Goal: Information Seeking & Learning: Understand process/instructions

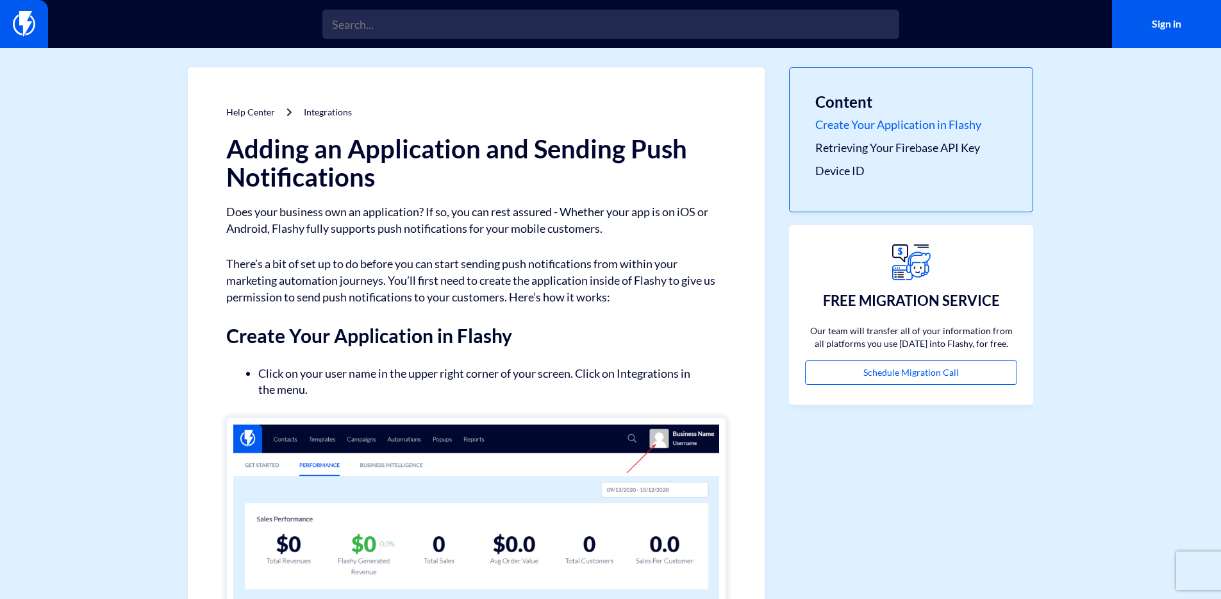
click at [863, 119] on link "Create Your Application in Flashy" at bounding box center [912, 125] width 192 height 17
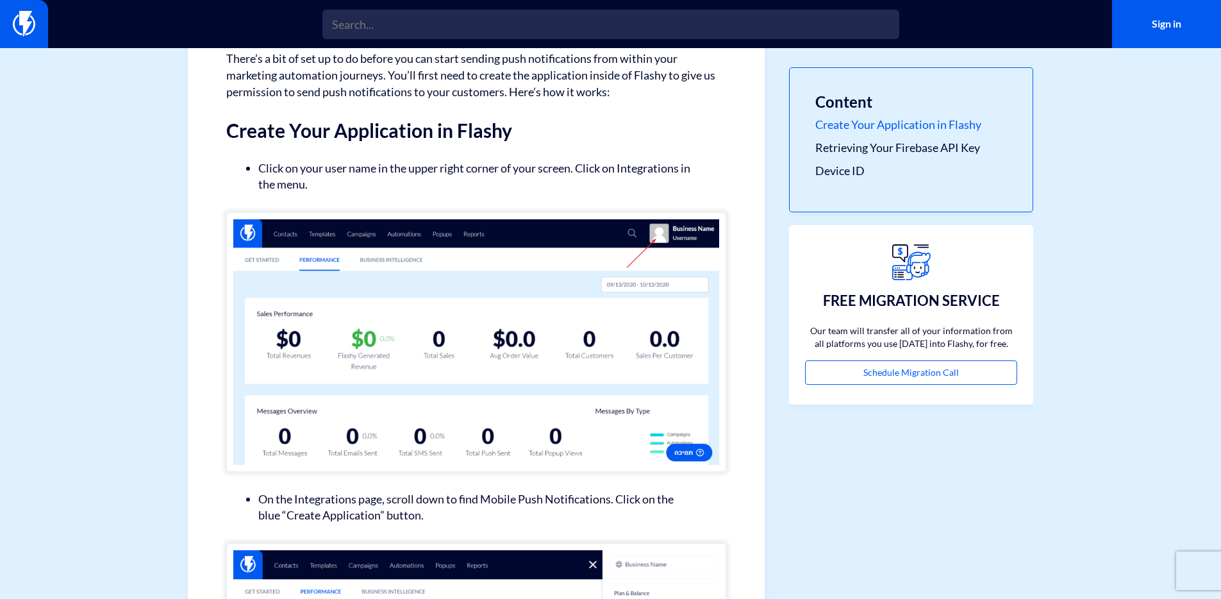
scroll to position [229, 0]
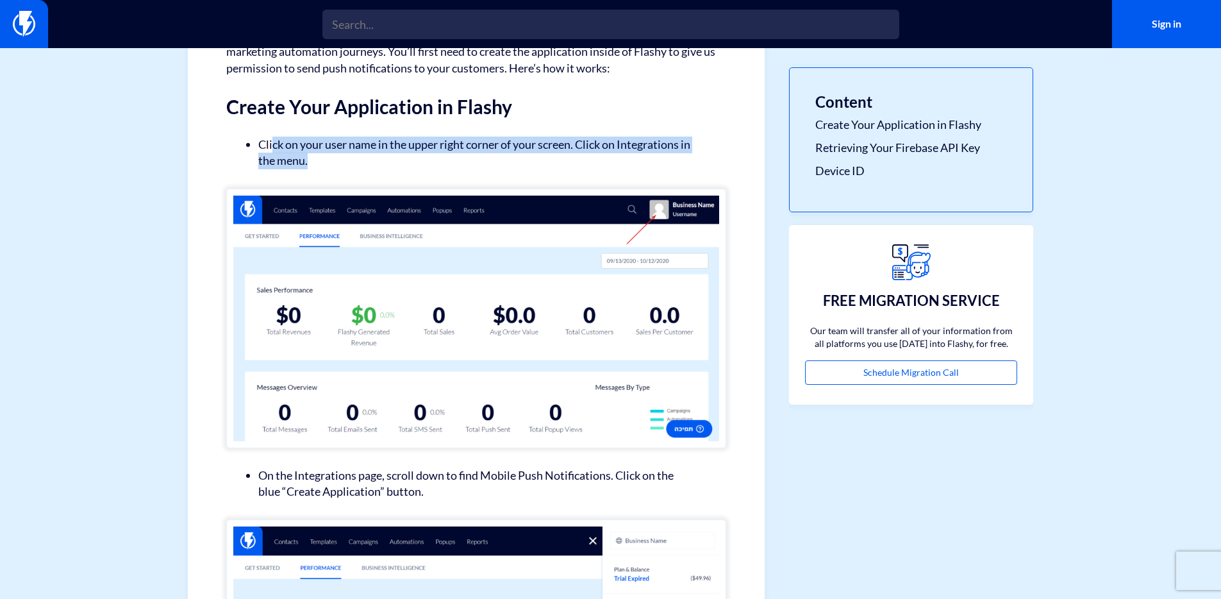
drag, startPoint x: 272, startPoint y: 149, endPoint x: 474, endPoint y: 156, distance: 202.1
click at [473, 156] on li "Click on your user name in the upper right corner of your screen. Click on Inte…" at bounding box center [476, 153] width 436 height 33
click at [474, 156] on li "Click on your user name in the upper right corner of your screen. Click on Inte…" at bounding box center [476, 153] width 436 height 33
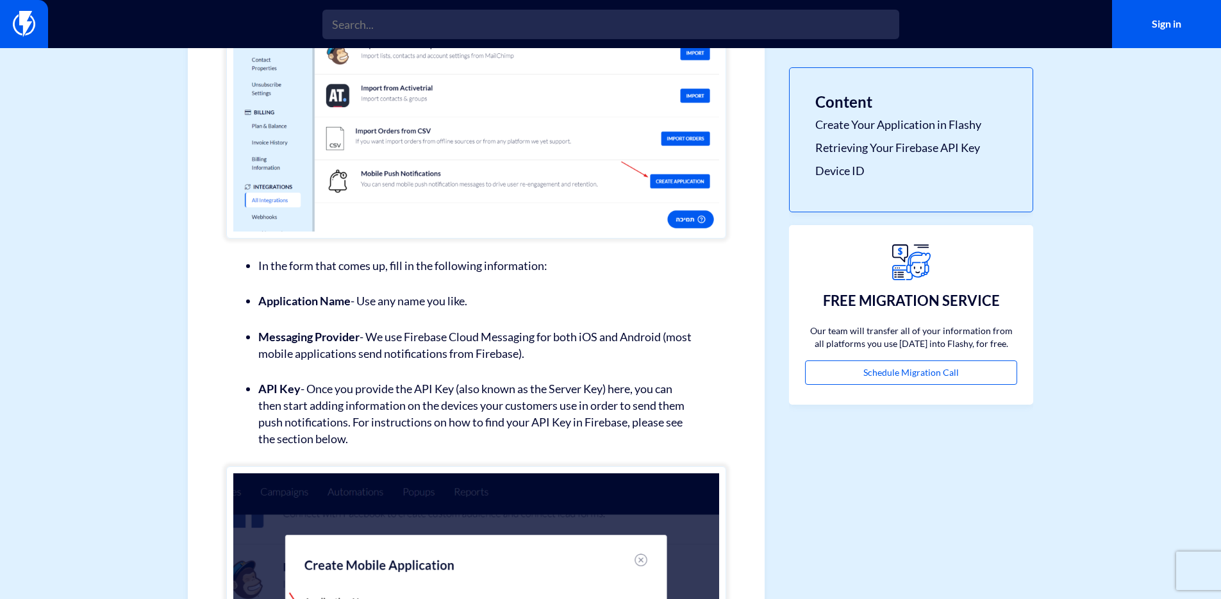
scroll to position [1130, 0]
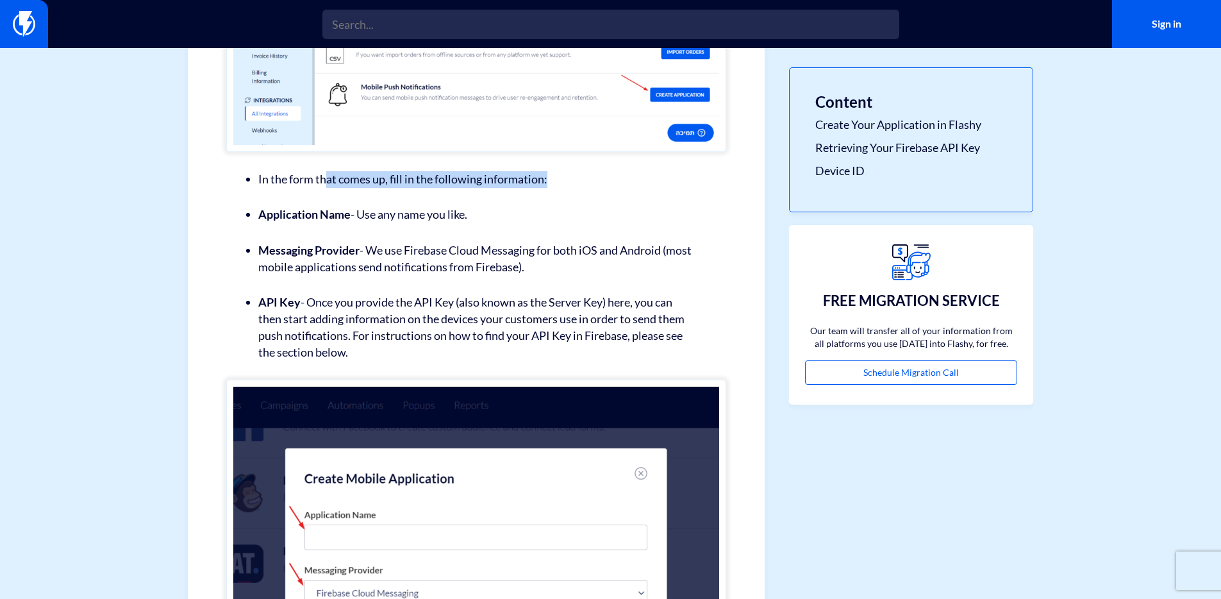
drag, startPoint x: 324, startPoint y: 182, endPoint x: 466, endPoint y: 205, distance: 144.2
click at [466, 205] on div "Adding an Application and Sending Push Notifications Does your business own an …" at bounding box center [476, 580] width 500 height 3150
drag, startPoint x: 355, startPoint y: 209, endPoint x: 496, endPoint y: 235, distance: 143.4
click at [496, 235] on div "Adding an Application and Sending Push Notifications Does your business own an …" at bounding box center [476, 580] width 500 height 3150
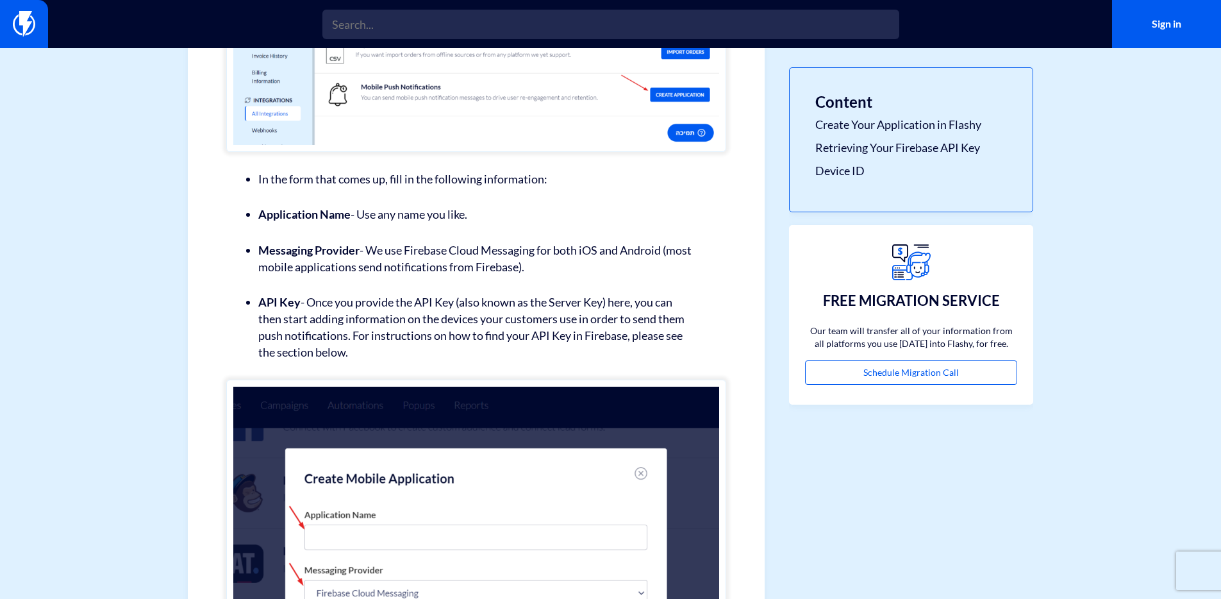
drag, startPoint x: 496, startPoint y: 235, endPoint x: 391, endPoint y: 235, distance: 105.2
click at [489, 235] on div "Adding an Application and Sending Push Notifications Does your business own an …" at bounding box center [476, 580] width 500 height 3150
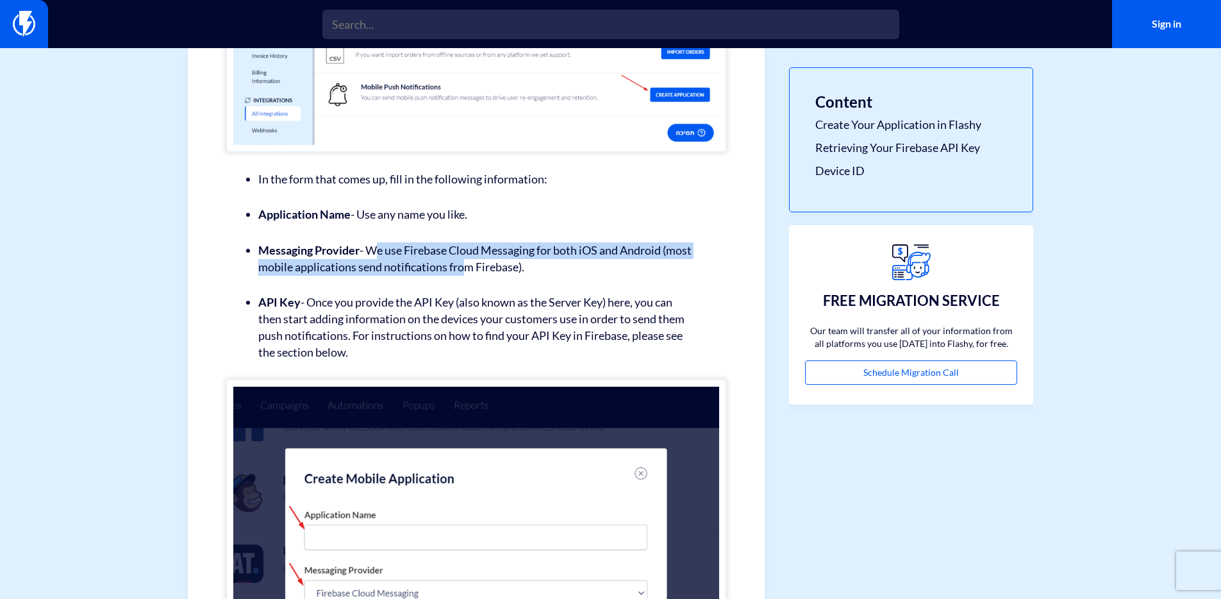
drag, startPoint x: 372, startPoint y: 248, endPoint x: 491, endPoint y: 273, distance: 121.2
click at [490, 273] on li "Messaging Provider - We use Firebase Cloud Messaging for both iOS and Android (…" at bounding box center [476, 258] width 436 height 33
click at [491, 270] on li "Messaging Provider - We use Firebase Cloud Messaging for both iOS and Android (…" at bounding box center [476, 258] width 436 height 33
drag, startPoint x: 303, startPoint y: 267, endPoint x: 397, endPoint y: 272, distance: 94.4
click at [396, 273] on li "Messaging Provider - We use Firebase Cloud Messaging for both iOS and Android (…" at bounding box center [476, 258] width 436 height 33
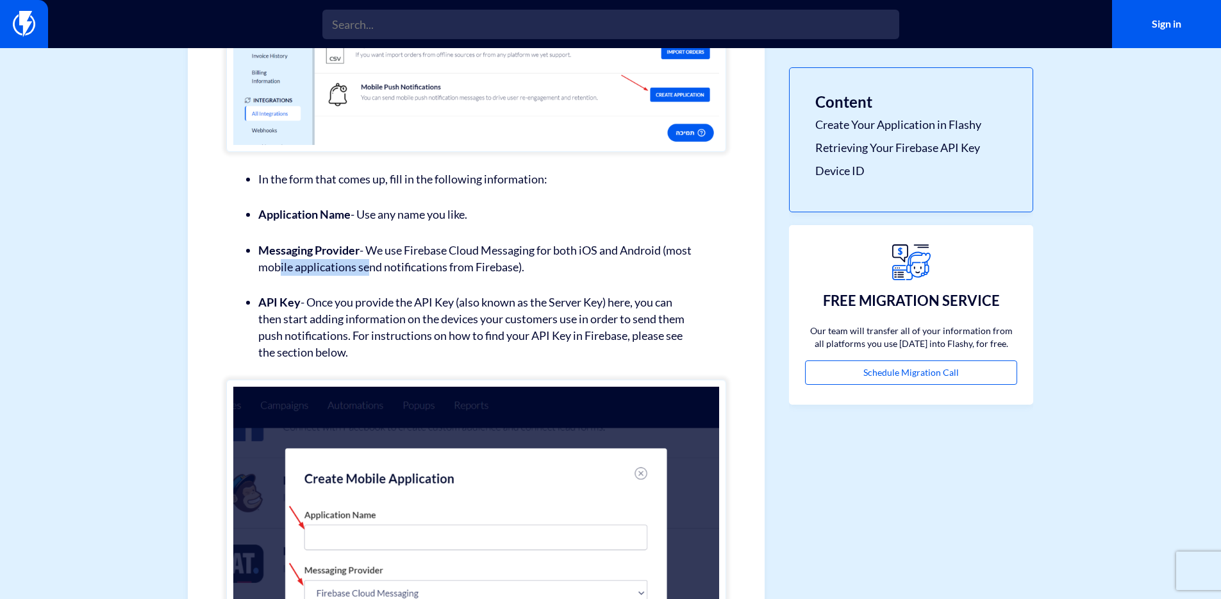
click at [397, 272] on li "Messaging Provider - We use Firebase Cloud Messaging for both iOS and Android (…" at bounding box center [476, 258] width 436 height 33
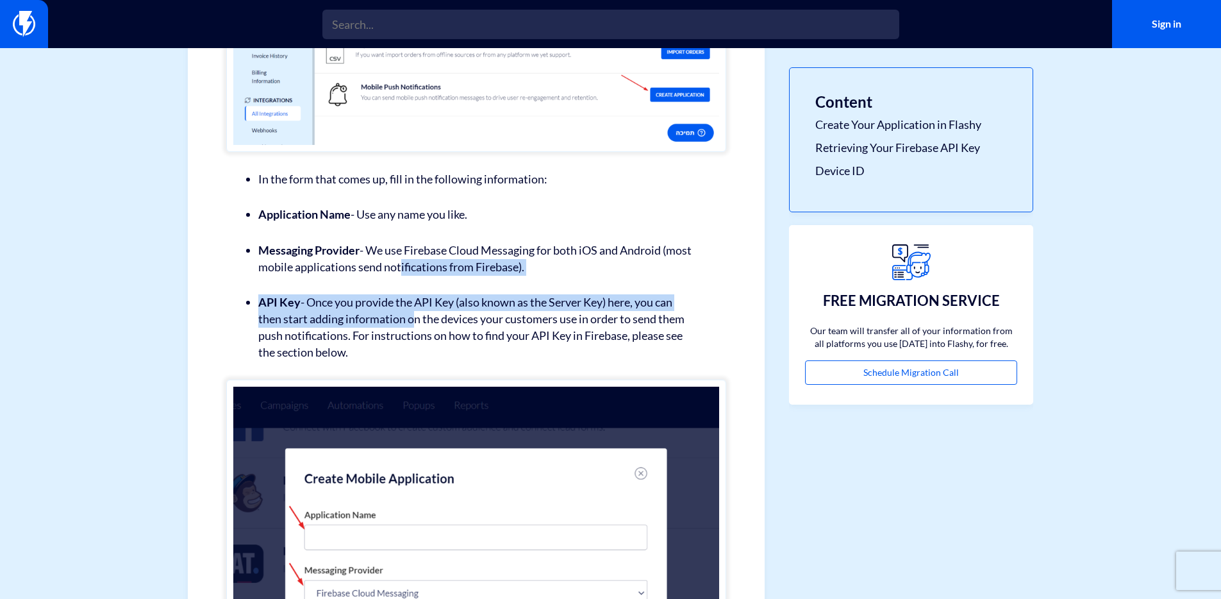
drag, startPoint x: 430, startPoint y: 267, endPoint x: 415, endPoint y: 317, distance: 52.9
click at [414, 316] on div "Adding an Application and Sending Push Notifications Does your business own an …" at bounding box center [476, 580] width 500 height 3150
click at [415, 317] on li "API Key - Once you provide the API Key (also known as the Server Key) here, you…" at bounding box center [476, 327] width 436 height 66
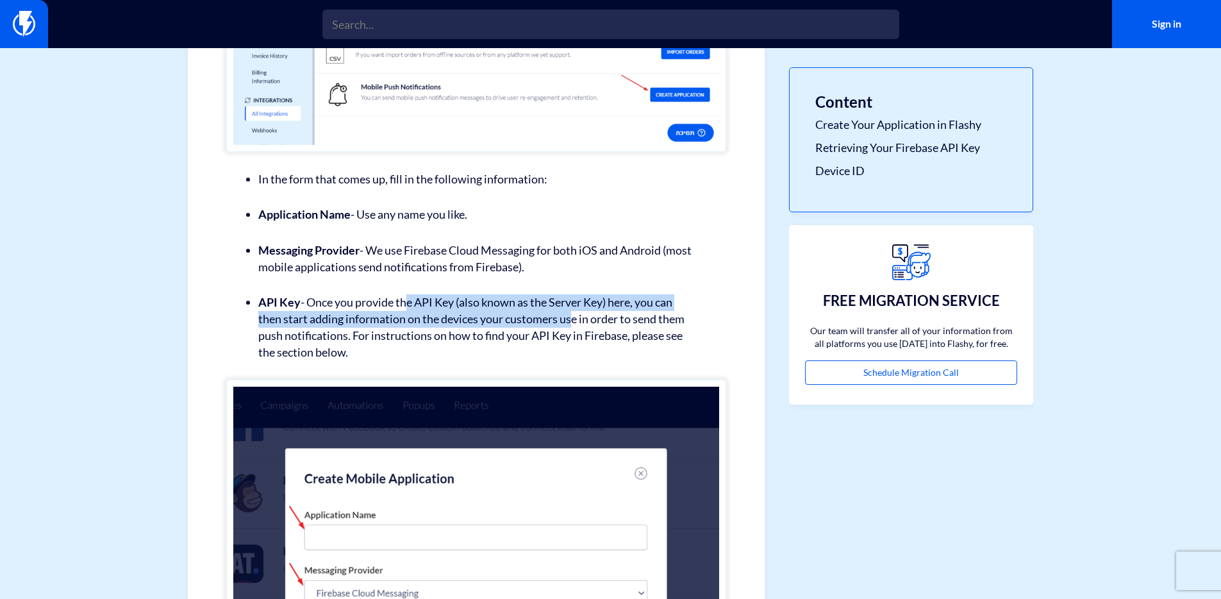
drag, startPoint x: 403, startPoint y: 299, endPoint x: 570, endPoint y: 314, distance: 168.0
click at [569, 314] on li "API Key - Once you provide the API Key (also known as the Server Key) here, you…" at bounding box center [476, 327] width 436 height 66
click at [570, 314] on li "API Key - Once you provide the API Key (also known as the Server Key) here, you…" at bounding box center [476, 327] width 436 height 66
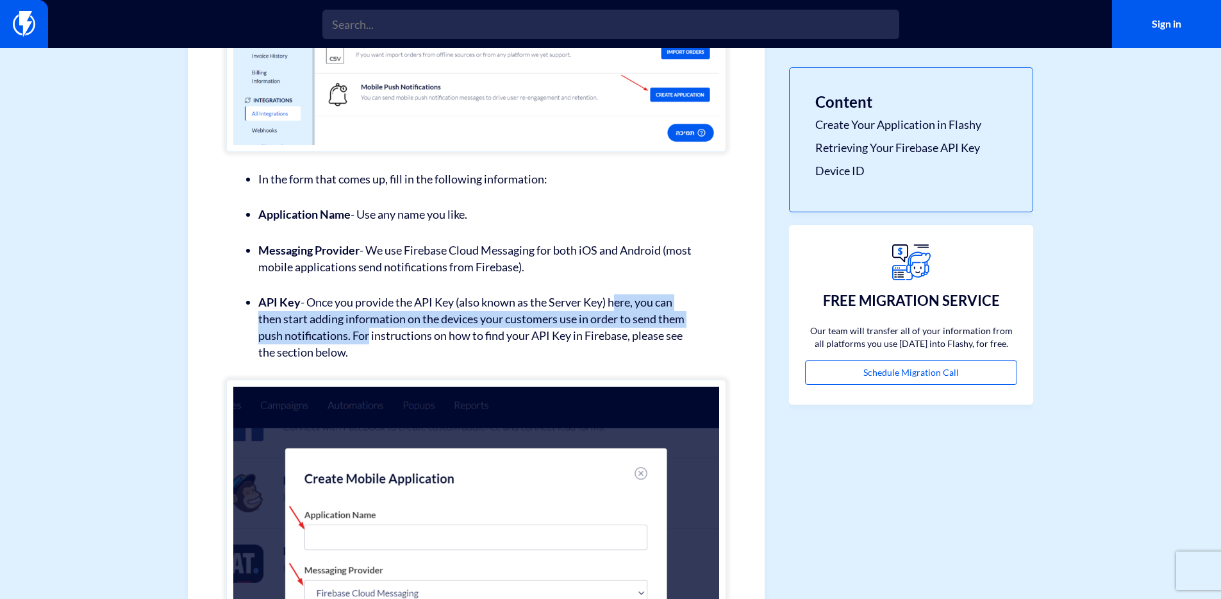
drag, startPoint x: 618, startPoint y: 306, endPoint x: 362, endPoint y: 332, distance: 257.8
click at [365, 330] on li "API Key - Once you provide the API Key (also known as the Server Key) here, you…" at bounding box center [476, 327] width 436 height 66
click at [361, 332] on li "API Key - Once you provide the API Key (also known as the Server Key) here, you…" at bounding box center [476, 327] width 436 height 66
drag, startPoint x: 312, startPoint y: 321, endPoint x: 514, endPoint y: 315, distance: 201.4
click at [513, 315] on li "API Key - Once you provide the API Key (also known as the Server Key) here, you…" at bounding box center [476, 327] width 436 height 66
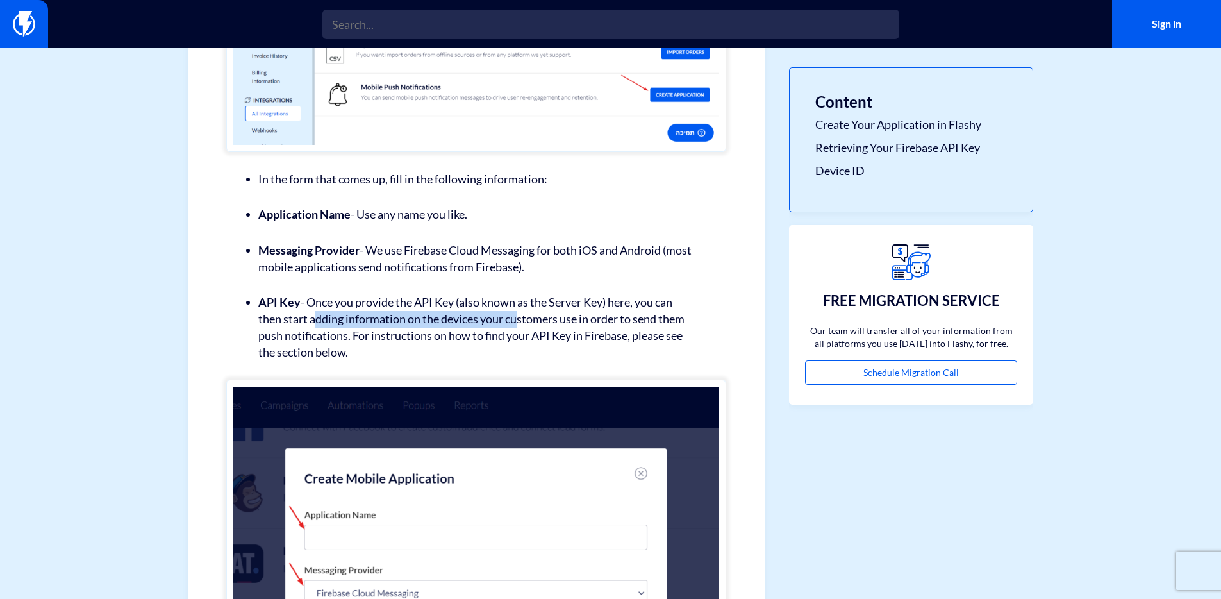
click at [514, 315] on li "API Key - Once you provide the API Key (also known as the Server Key) here, you…" at bounding box center [476, 327] width 436 height 66
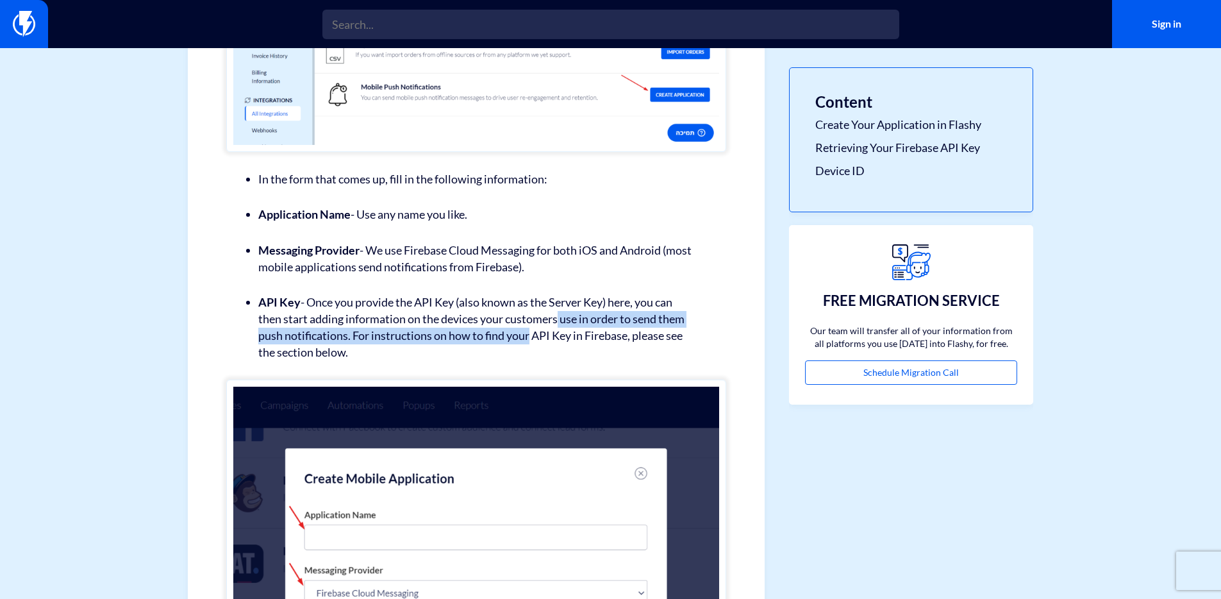
drag, startPoint x: 557, startPoint y: 319, endPoint x: 537, endPoint y: 334, distance: 25.1
click at [533, 333] on li "API Key - Once you provide the API Key (also known as the Server Key) here, you…" at bounding box center [476, 327] width 436 height 66
click at [537, 334] on li "API Key - Once you provide the API Key (also known as the Server Key) here, you…" at bounding box center [476, 327] width 436 height 66
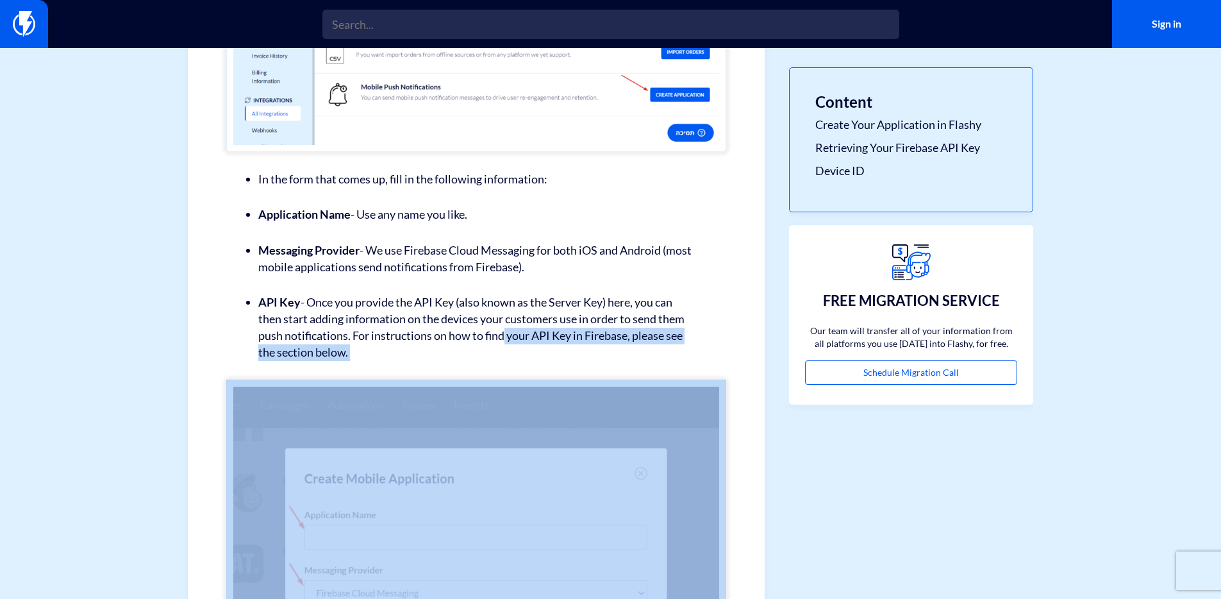
drag, startPoint x: 499, startPoint y: 333, endPoint x: 616, endPoint y: 369, distance: 122.1
click at [613, 365] on div "Adding an Application and Sending Push Notifications Does your business own an …" at bounding box center [476, 580] width 500 height 3150
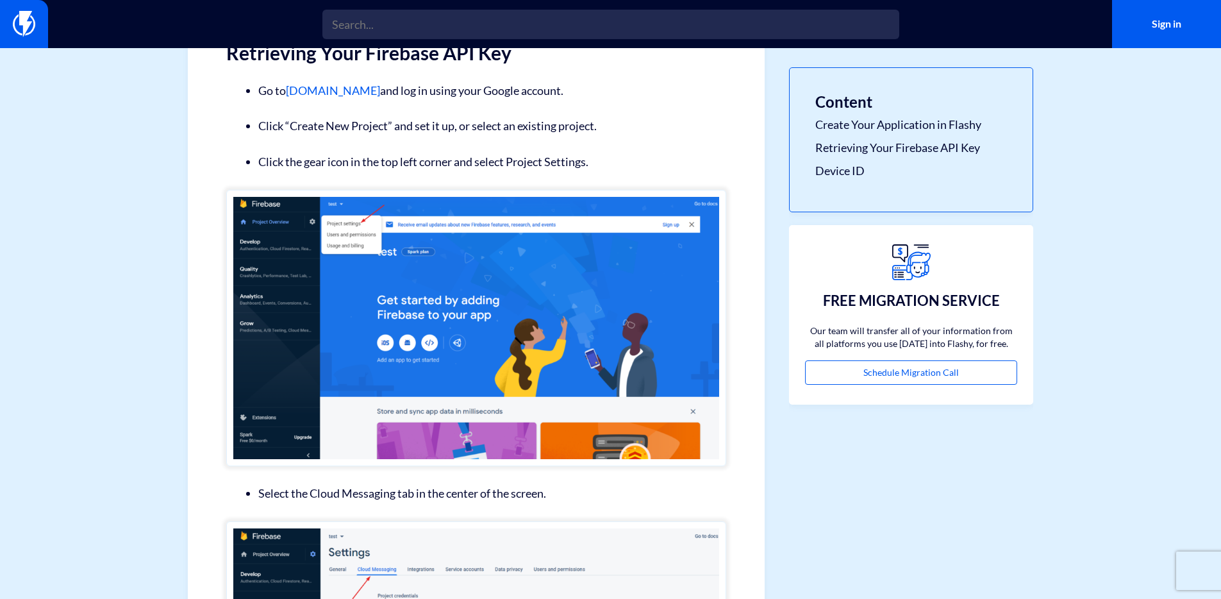
scroll to position [1795, 0]
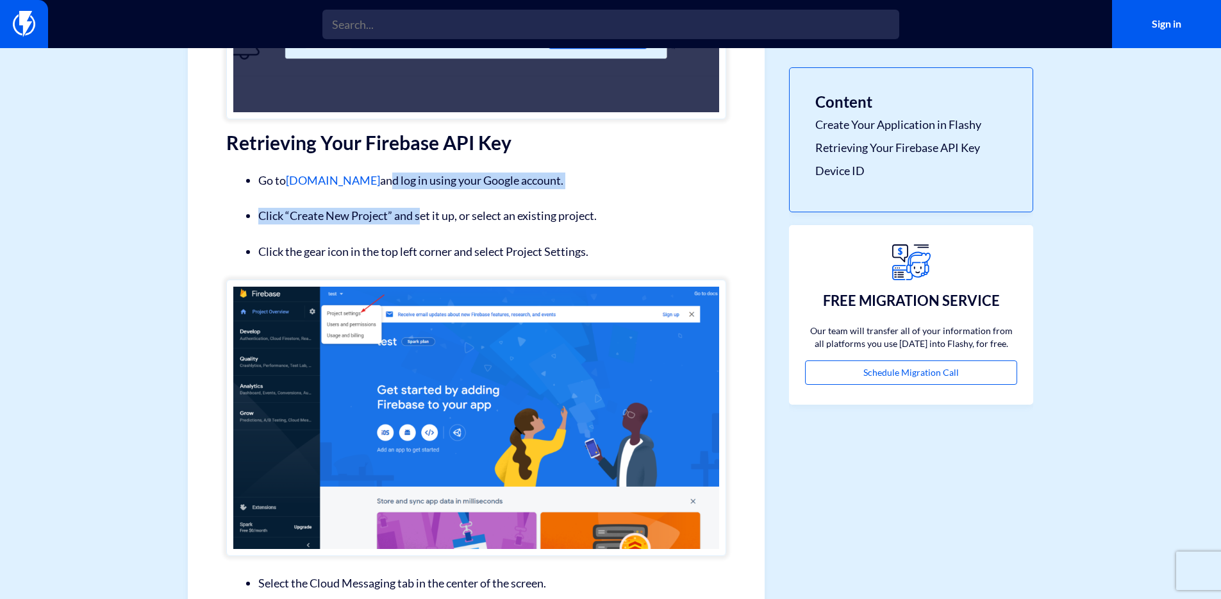
drag, startPoint x: 395, startPoint y: 180, endPoint x: 441, endPoint y: 214, distance: 56.8
click at [441, 214] on li "Click “Create New Project” and set it up, or select an existing project." at bounding box center [476, 216] width 436 height 17
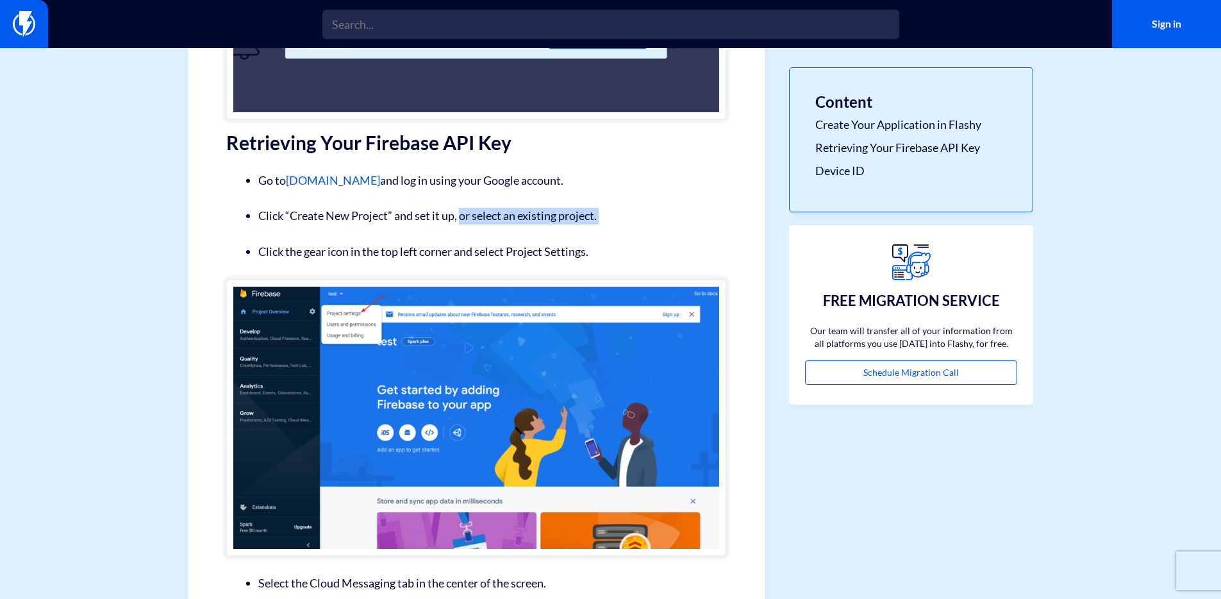
drag, startPoint x: 463, startPoint y: 214, endPoint x: 413, endPoint y: 250, distance: 61.9
click at [413, 250] on li "Click the gear icon in the top left corner and select Project Settings." at bounding box center [476, 252] width 436 height 17
drag, startPoint x: 331, startPoint y: 249, endPoint x: 449, endPoint y: 257, distance: 118.3
click at [448, 257] on li "Click the gear icon in the top left corner and select Project Settings." at bounding box center [476, 252] width 436 height 17
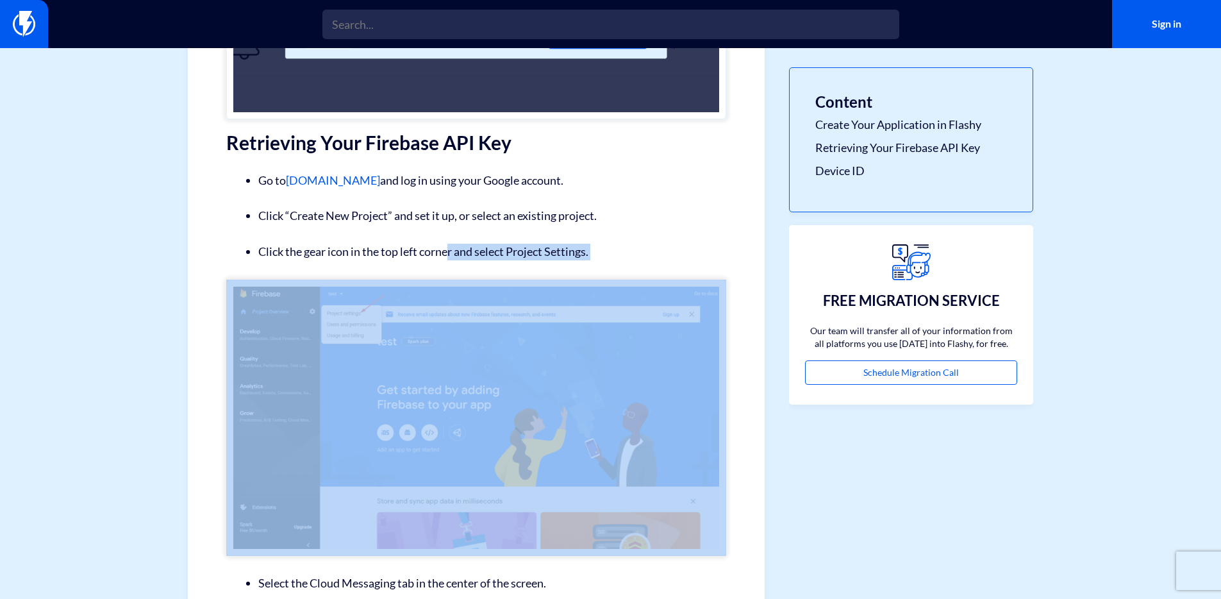
drag, startPoint x: 449, startPoint y: 257, endPoint x: 562, endPoint y: 260, distance: 113.5
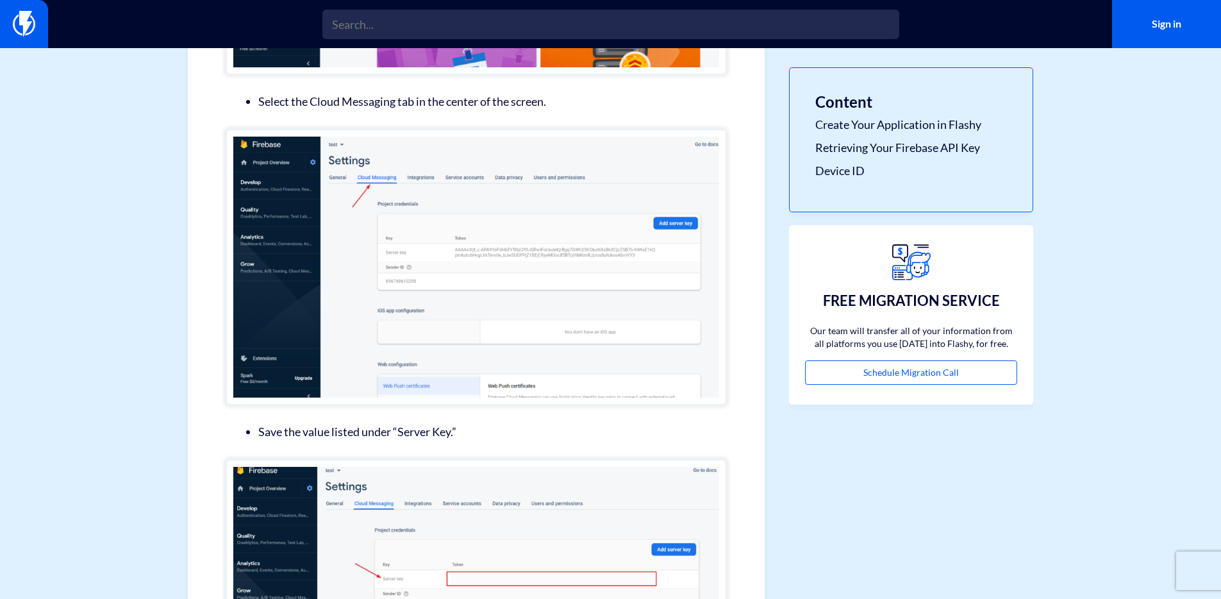
scroll to position [2277, 0]
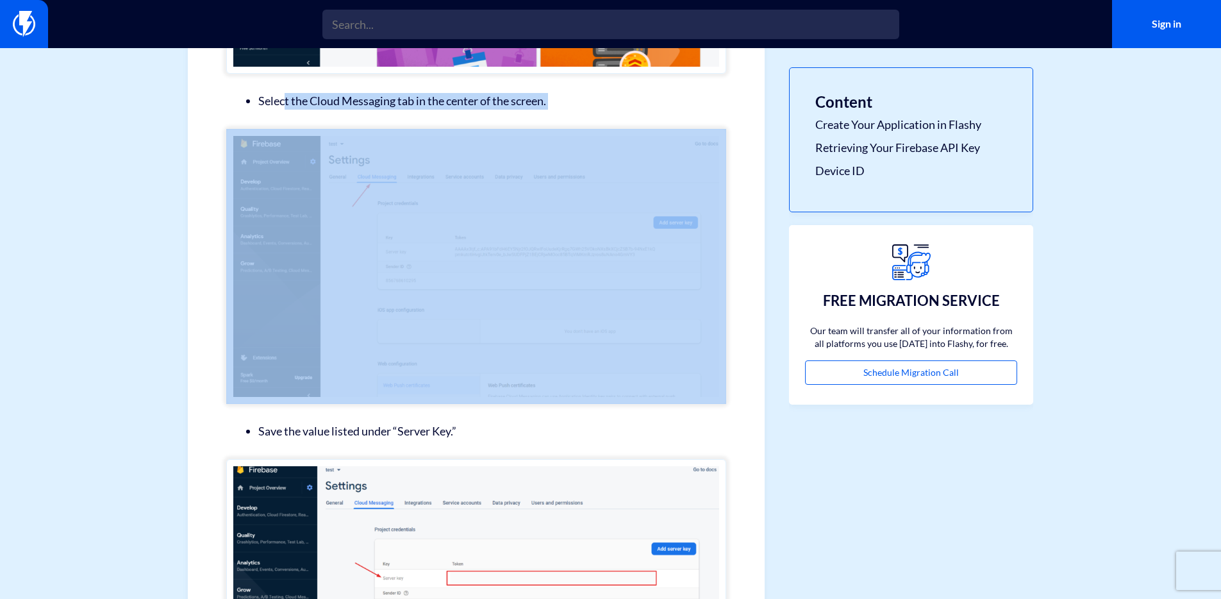
drag, startPoint x: 285, startPoint y: 101, endPoint x: 473, endPoint y: 112, distance: 188.8
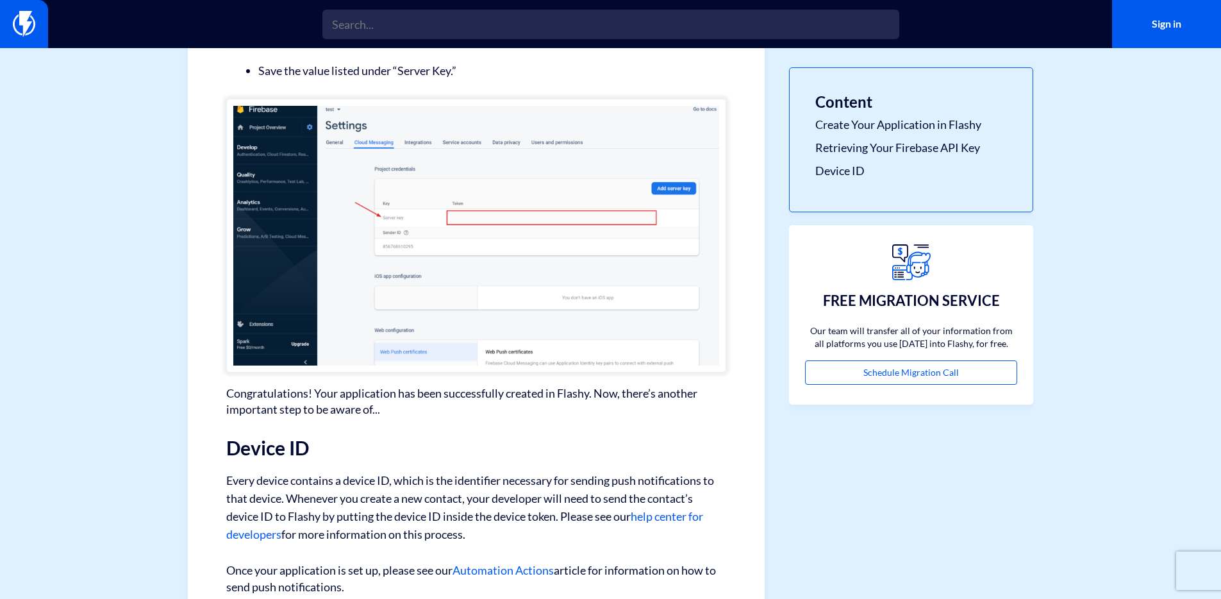
scroll to position [2763, 0]
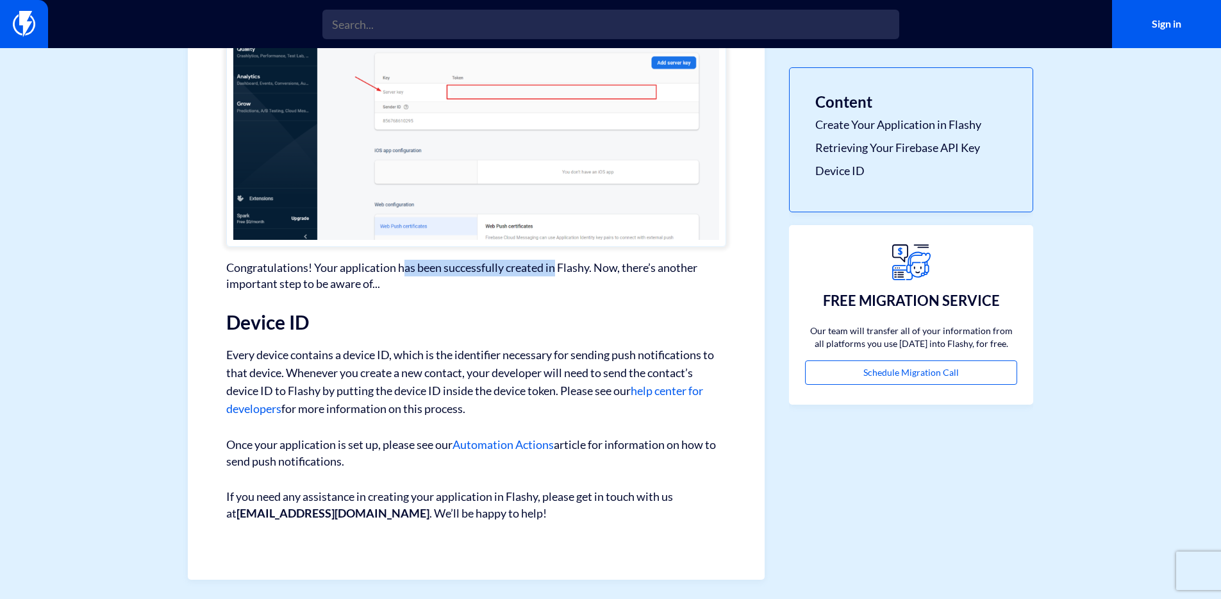
drag, startPoint x: 407, startPoint y: 264, endPoint x: 566, endPoint y: 267, distance: 159.0
click at [566, 267] on p "Congratulations! Your application has been successfully created in Flashy. Now,…" at bounding box center [476, 276] width 500 height 33
drag, startPoint x: 621, startPoint y: 267, endPoint x: 321, endPoint y: 290, distance: 301.0
click at [321, 290] on p "Congratulations! Your application has been successfully created in Flashy. Now,…" at bounding box center [476, 276] width 500 height 33
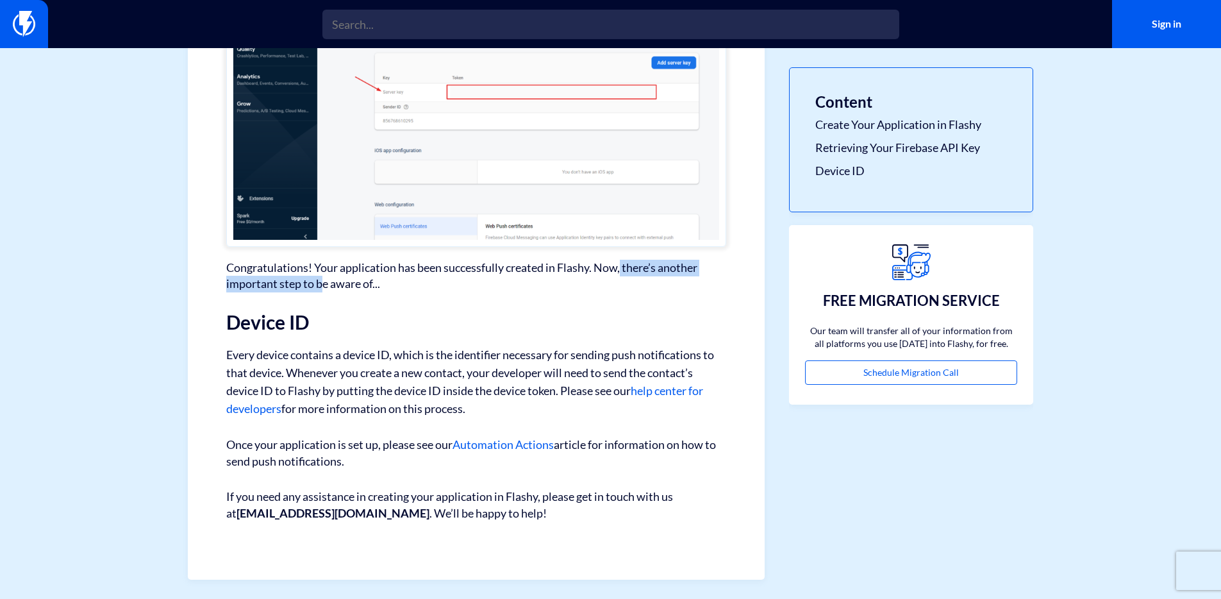
click at [320, 290] on p "Congratulations! Your application has been successfully created in Flashy. Now,…" at bounding box center [476, 276] width 500 height 33
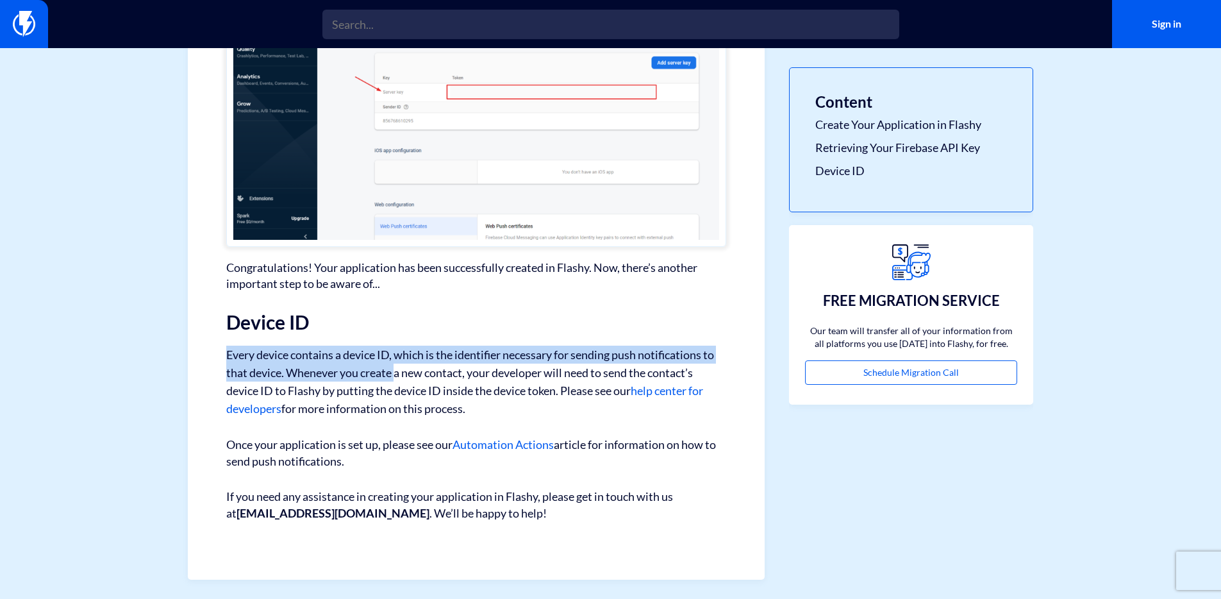
drag, startPoint x: 227, startPoint y: 357, endPoint x: 399, endPoint y: 365, distance: 172.1
click at [399, 365] on p "Every device contains a device ID, which is the identifier necessary for sendin…" at bounding box center [476, 382] width 500 height 72
drag, startPoint x: 397, startPoint y: 356, endPoint x: 565, endPoint y: 374, distance: 169.0
click at [565, 374] on p "Every device contains a device ID, which is the identifier necessary for sendin…" at bounding box center [476, 382] width 500 height 72
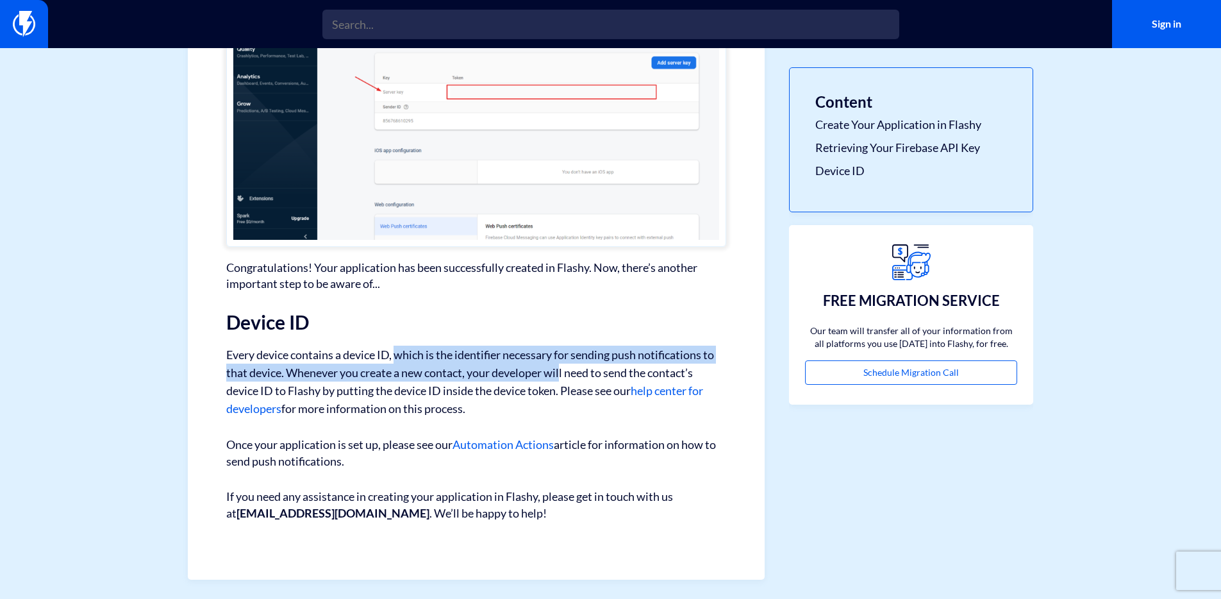
click at [565, 374] on p "Every device contains a device ID, which is the identifier necessary for sendin…" at bounding box center [476, 382] width 500 height 72
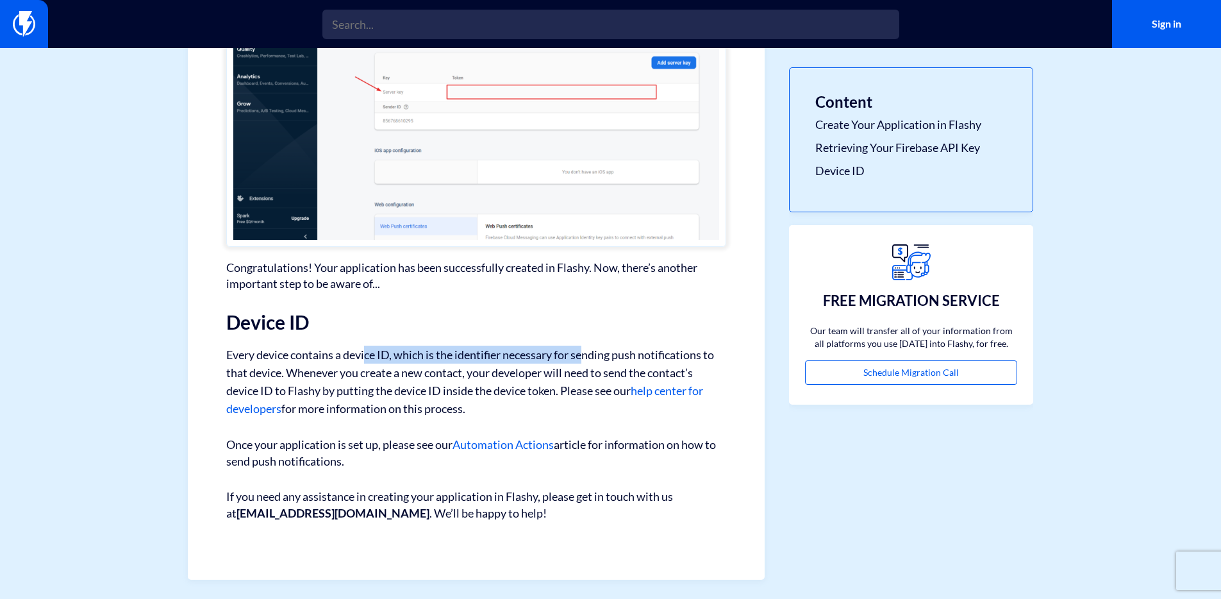
drag, startPoint x: 588, startPoint y: 357, endPoint x: 354, endPoint y: 354, distance: 234.1
click at [356, 353] on p "Every device contains a device ID, which is the identifier necessary for sendin…" at bounding box center [476, 382] width 500 height 72
click at [354, 354] on p "Every device contains a device ID, which is the identifier necessary for sendin…" at bounding box center [476, 382] width 500 height 72
drag, startPoint x: 284, startPoint y: 374, endPoint x: 474, endPoint y: 376, distance: 190.4
click at [474, 375] on p "Every device contains a device ID, which is the identifier necessary for sendin…" at bounding box center [476, 382] width 500 height 72
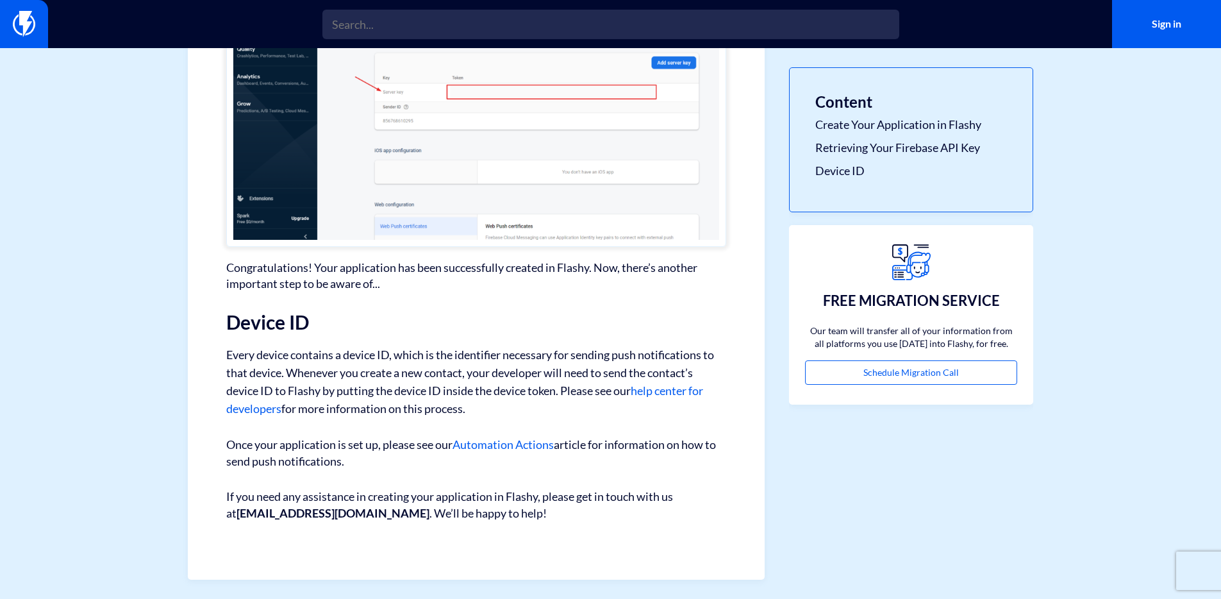
click at [468, 376] on p "Every device contains a device ID, which is the identifier necessary for sendin…" at bounding box center [476, 382] width 500 height 72
drag, startPoint x: 471, startPoint y: 374, endPoint x: 622, endPoint y: 381, distance: 151.5
click at [622, 381] on p "Every device contains a device ID, which is the identifier necessary for sendin…" at bounding box center [476, 382] width 500 height 72
drag, startPoint x: 229, startPoint y: 392, endPoint x: 332, endPoint y: 397, distance: 103.4
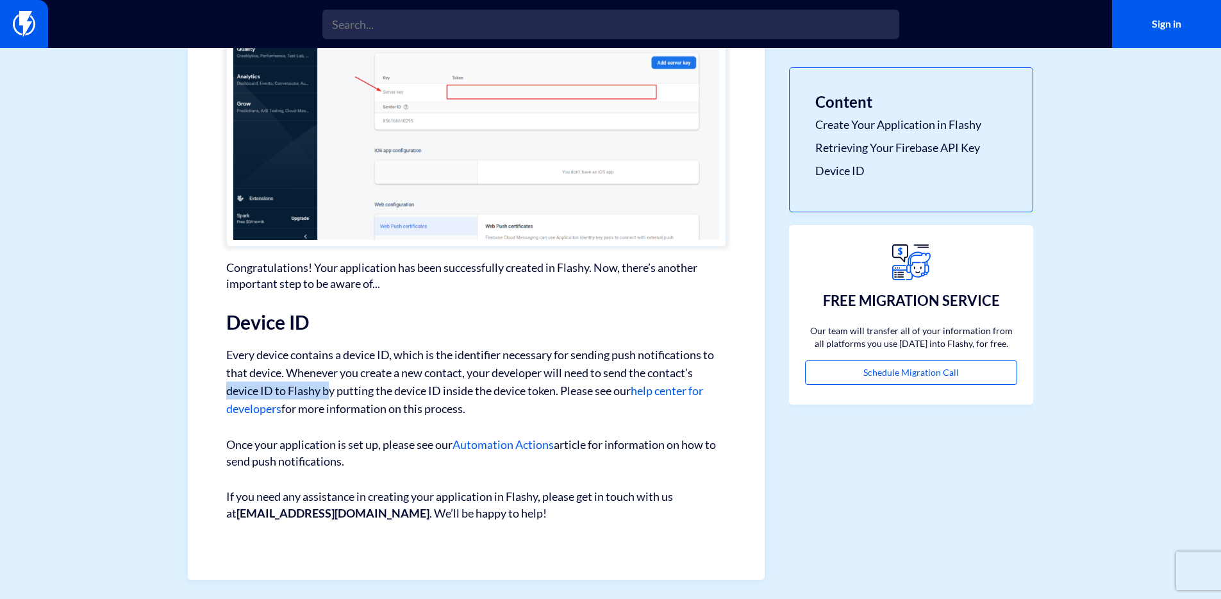
click at [332, 397] on p "Every device contains a device ID, which is the identifier necessary for sendin…" at bounding box center [476, 382] width 500 height 72
drag, startPoint x: 566, startPoint y: 390, endPoint x: 630, endPoint y: 399, distance: 65.4
click at [630, 399] on p "Every device contains a device ID, which is the identifier necessary for sendin…" at bounding box center [476, 382] width 500 height 72
drag, startPoint x: 390, startPoint y: 403, endPoint x: 486, endPoint y: 412, distance: 96.0
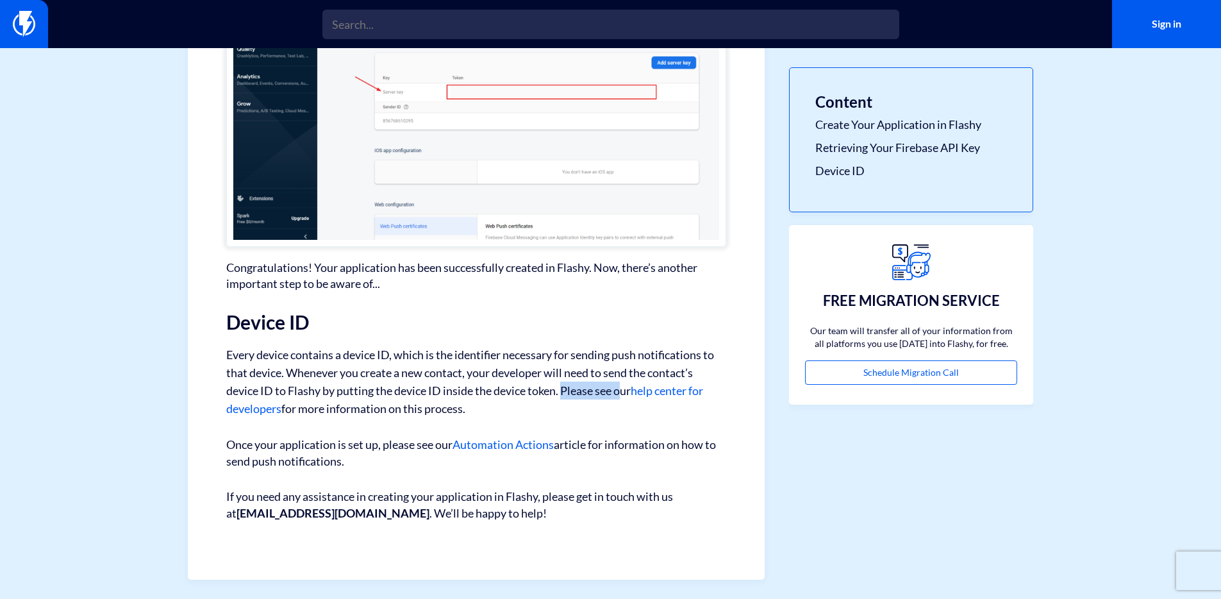
click at [486, 411] on p "Every device contains a device ID, which is the identifier necessary for sendin…" at bounding box center [476, 382] width 500 height 72
drag, startPoint x: 253, startPoint y: 439, endPoint x: 437, endPoint y: 467, distance: 186.2
click at [437, 467] on p "Once your application is set up, please see our Automation Actions article for …" at bounding box center [476, 453] width 500 height 33
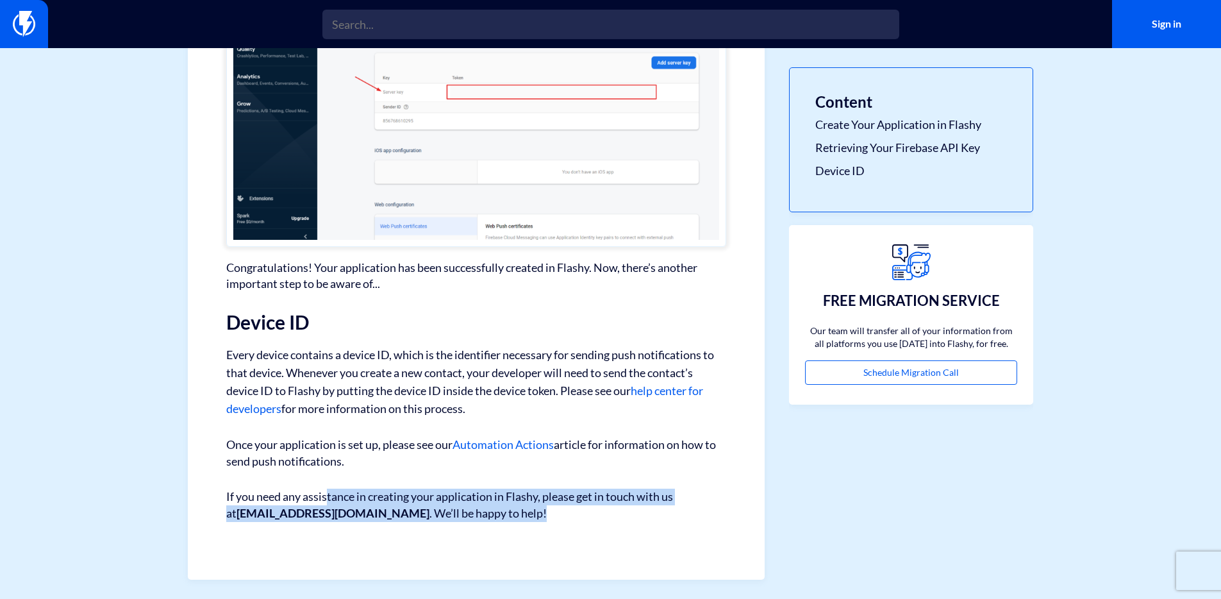
drag, startPoint x: 328, startPoint y: 500, endPoint x: 508, endPoint y: 508, distance: 179.7
click at [508, 508] on p "If you need any assistance in creating your application in Flashy, please get i…" at bounding box center [476, 505] width 500 height 33
click at [488, 449] on link "Automation Actions" at bounding box center [503, 444] width 101 height 14
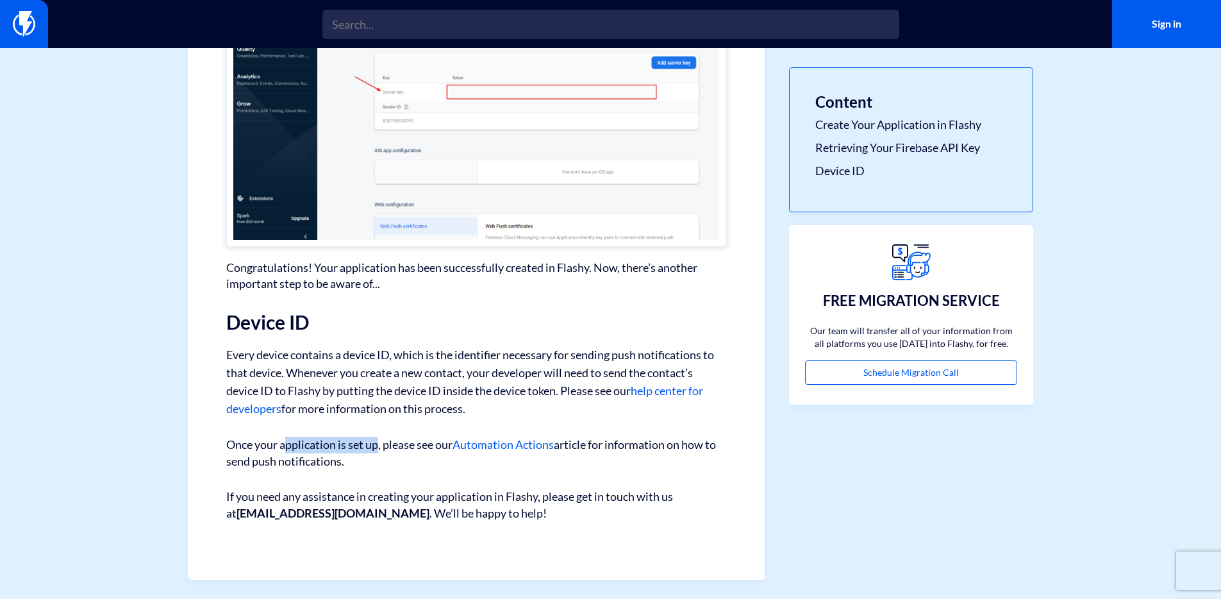
drag, startPoint x: 289, startPoint y: 443, endPoint x: 380, endPoint y: 449, distance: 91.2
click at [380, 449] on p "Once your application is set up, please see our Automation Actions article for …" at bounding box center [476, 453] width 500 height 33
click at [382, 444] on p "Once your application is set up, please see our Automation Actions article for …" at bounding box center [476, 453] width 500 height 33
click at [256, 412] on link "help center for developers" at bounding box center [464, 399] width 477 height 32
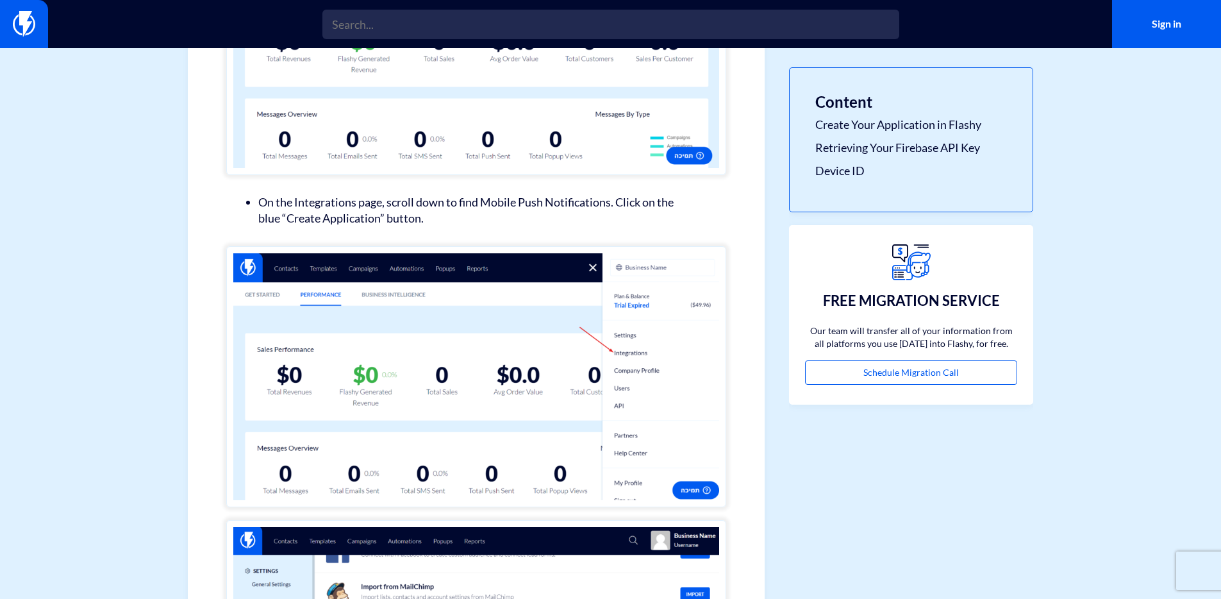
scroll to position [500, 0]
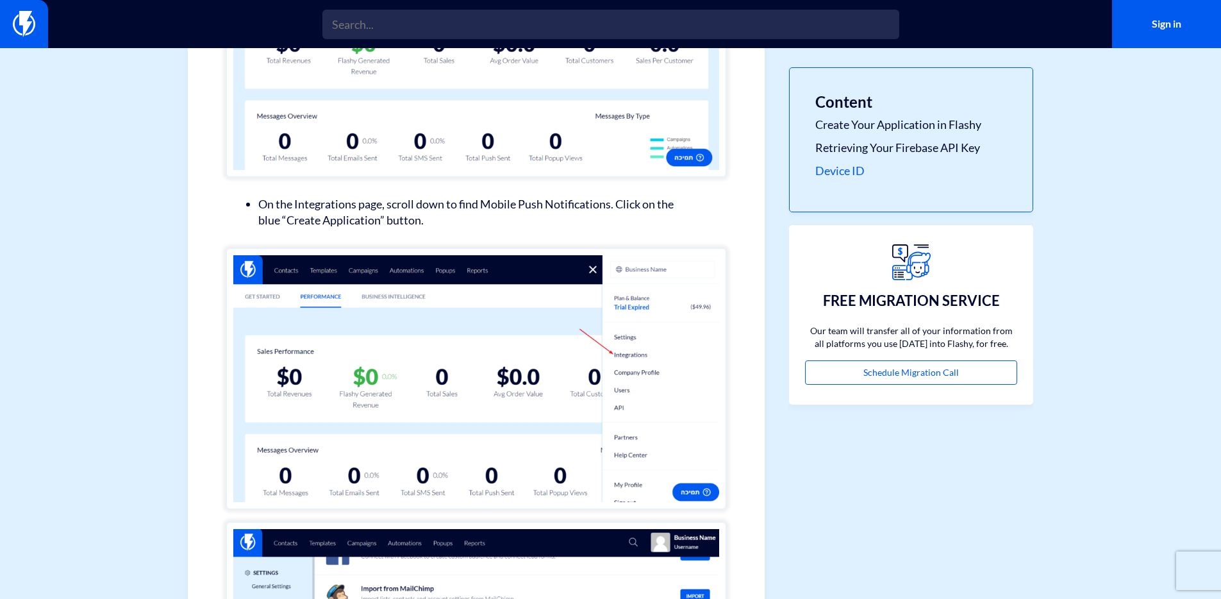
click at [847, 174] on link "Device ID" at bounding box center [912, 171] width 192 height 17
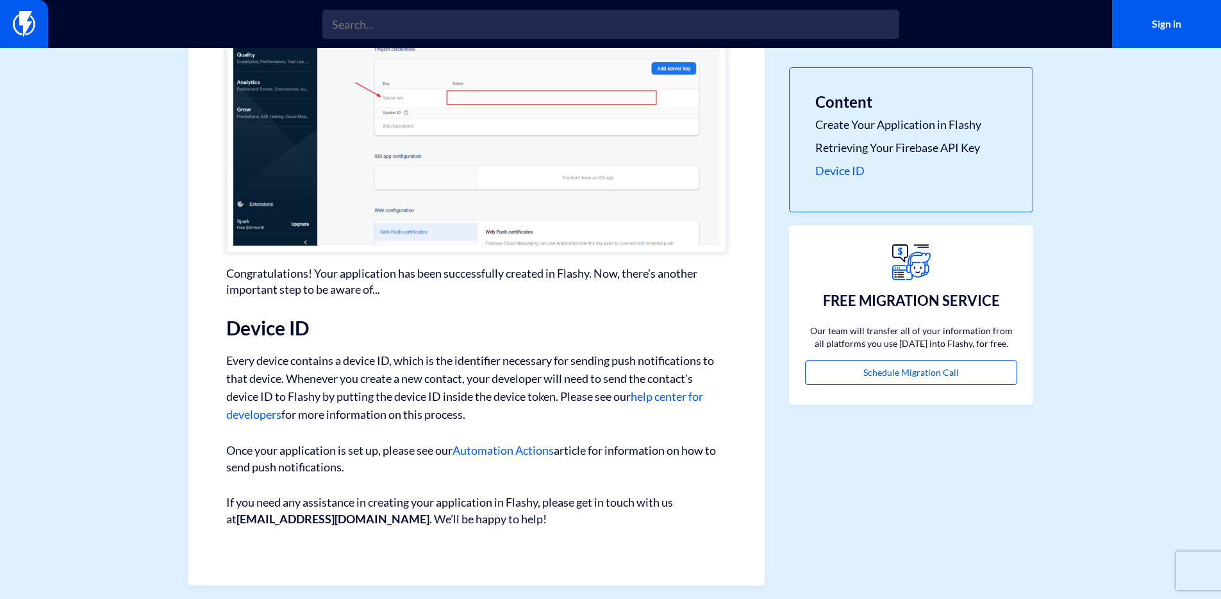
scroll to position [2763, 0]
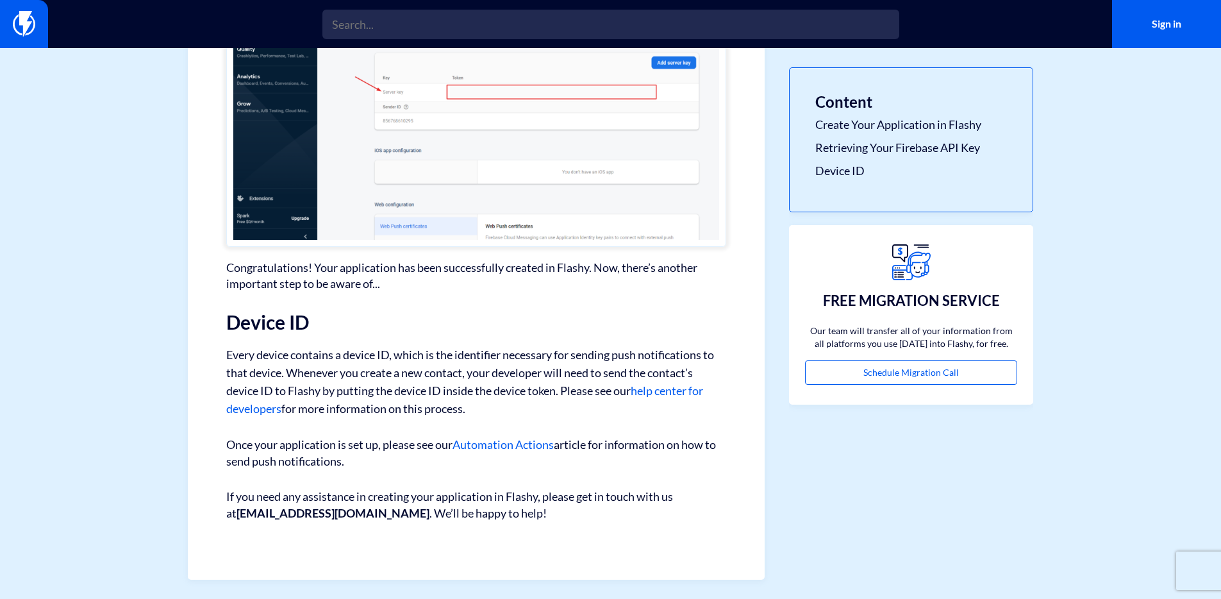
click at [673, 391] on link "help center for developers" at bounding box center [464, 399] width 477 height 32
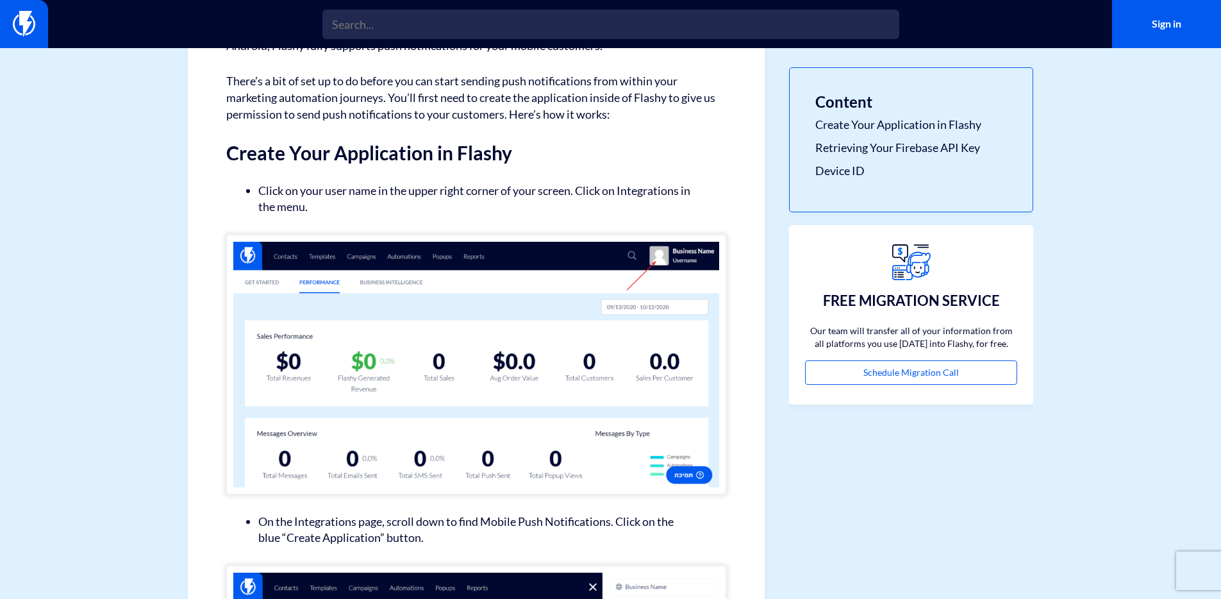
scroll to position [0, 0]
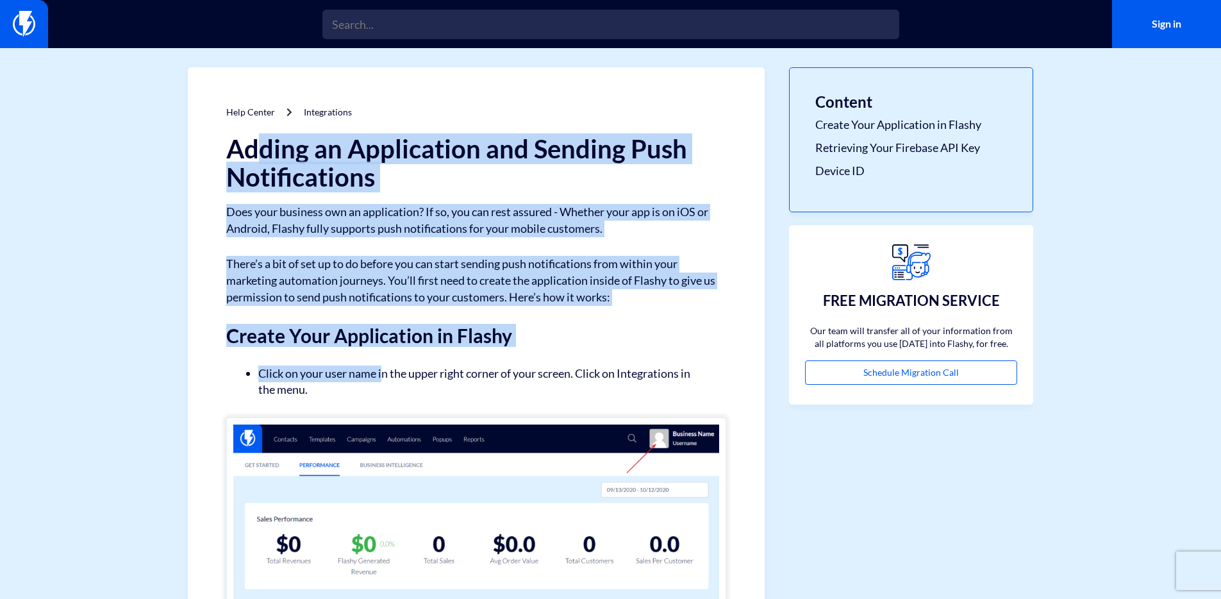
drag, startPoint x: 261, startPoint y: 144, endPoint x: 372, endPoint y: 378, distance: 259.0
click at [374, 337] on strong "Create Your Application in Flashy" at bounding box center [369, 335] width 286 height 23
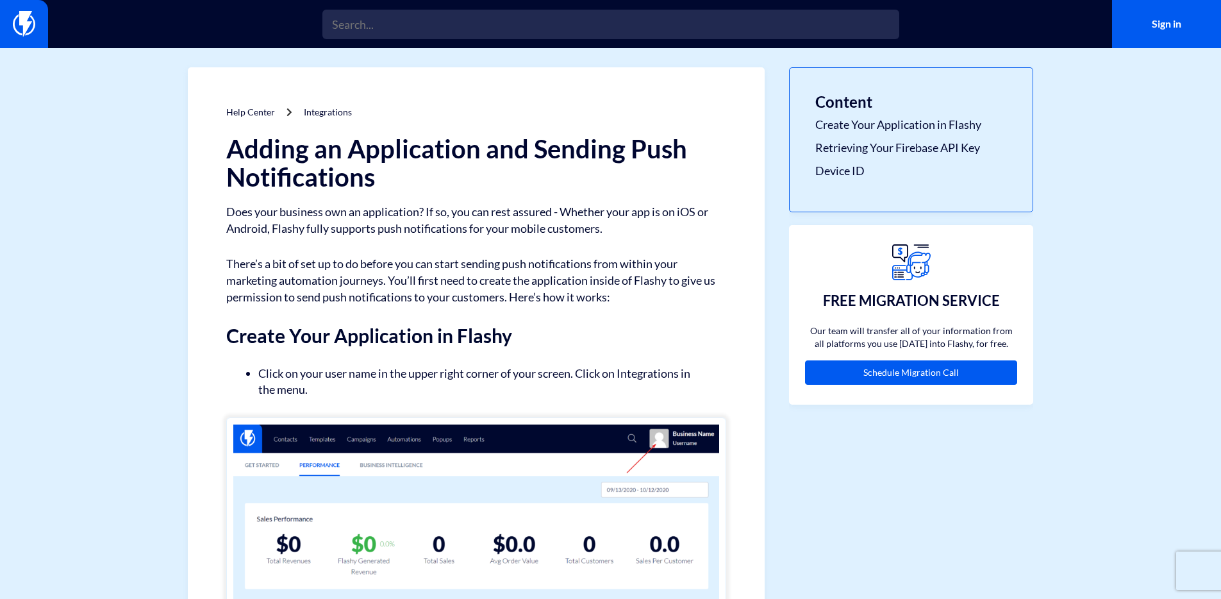
click at [897, 378] on link "Schedule Migration Call" at bounding box center [911, 372] width 212 height 24
